Goal: Task Accomplishment & Management: Complete application form

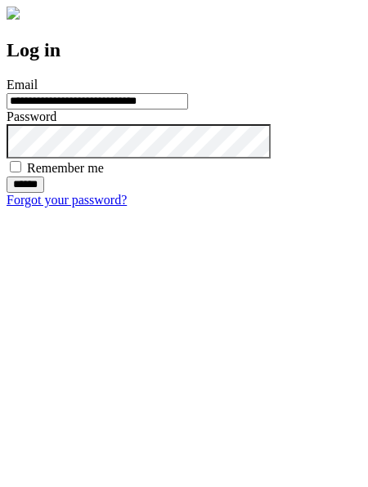
type input "**********"
click at [44, 193] on input "******" at bounding box center [26, 184] width 38 height 16
